Goal: Find specific page/section: Find specific page/section

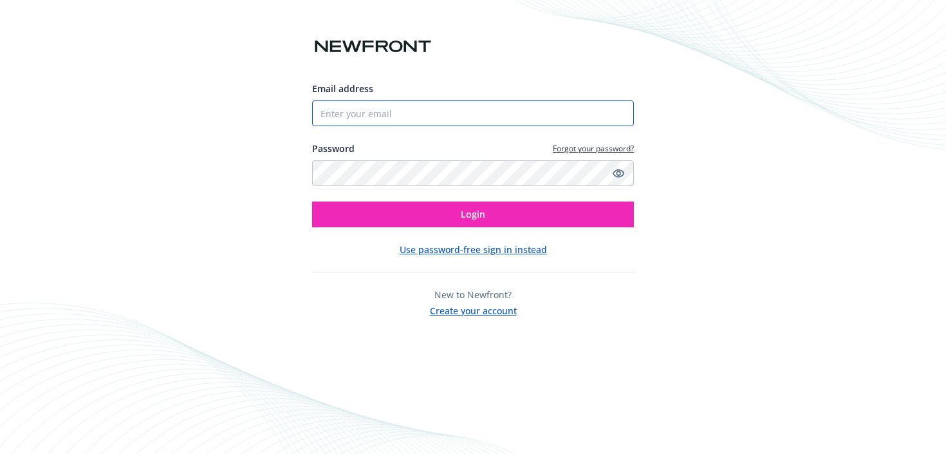
click at [358, 116] on input "Email address" at bounding box center [473, 113] width 322 height 26
type input "[PERSON_NAME][EMAIL_ADDRESS]"
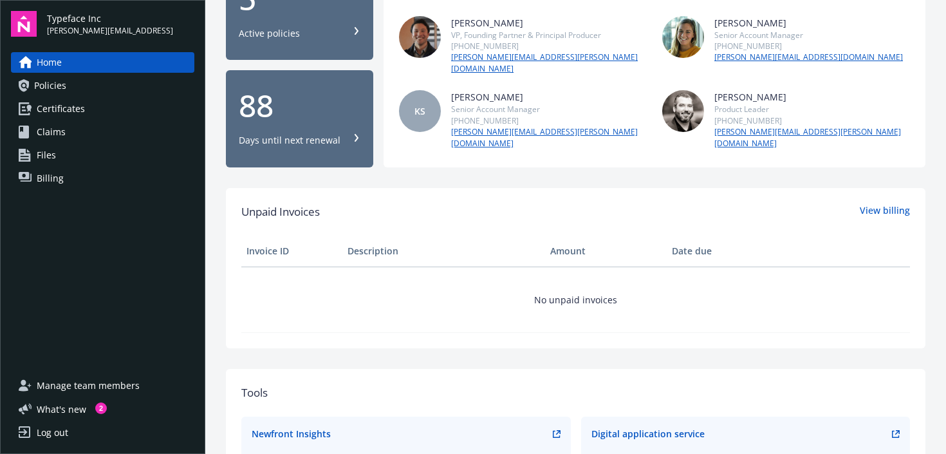
scroll to position [163, 0]
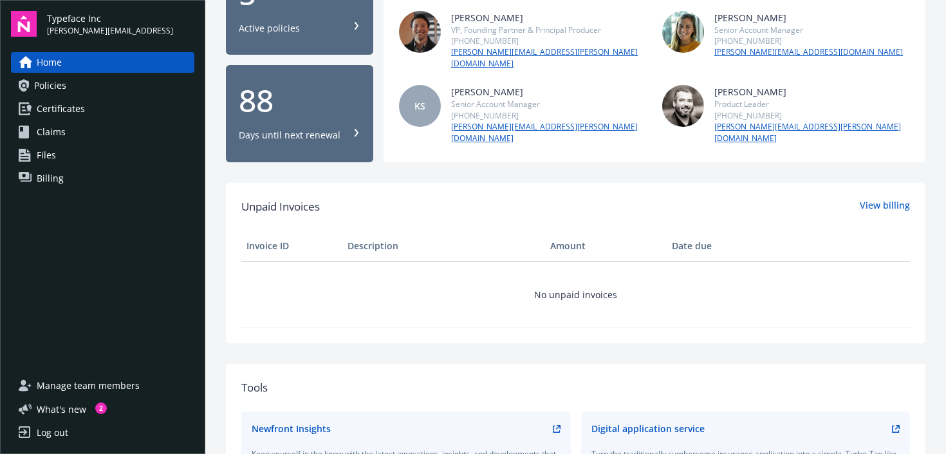
click at [60, 84] on span "Policies" at bounding box center [50, 85] width 32 height 21
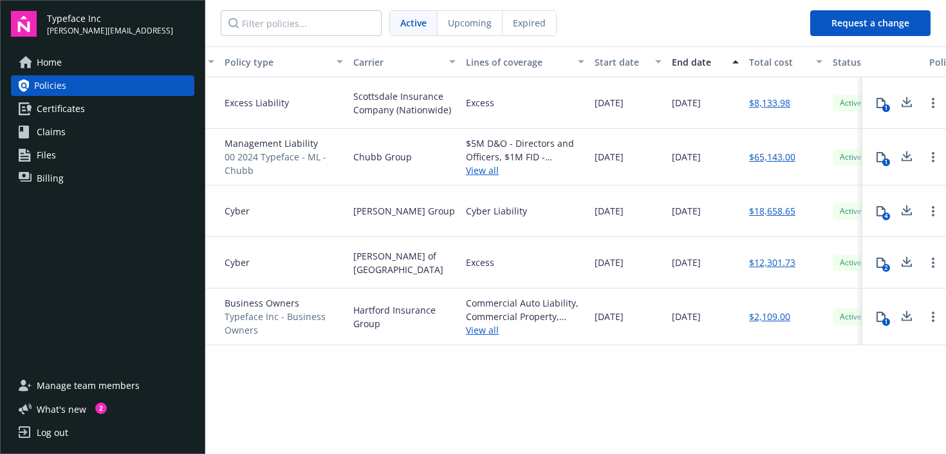
scroll to position [0, 178]
